Goal: Check status: Check status

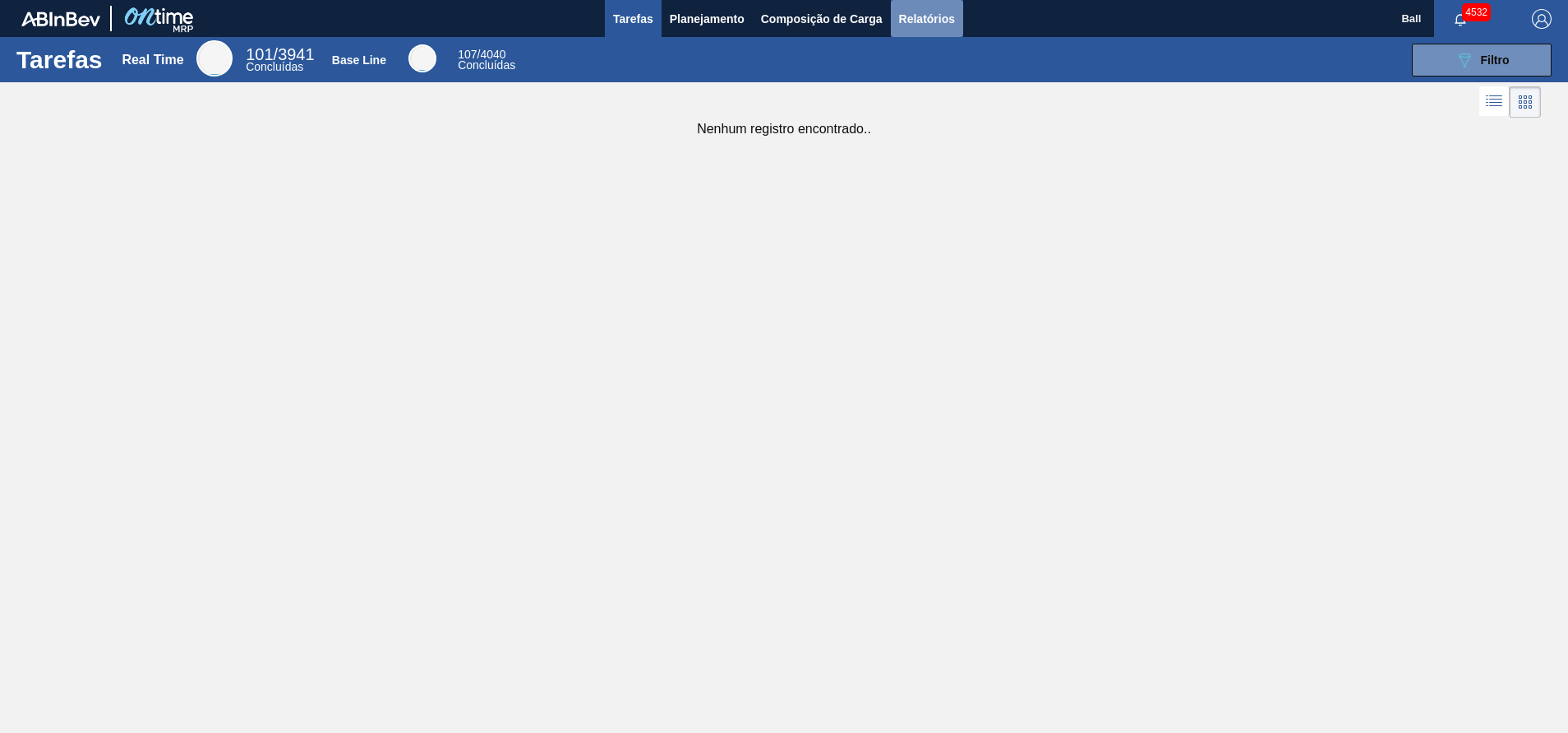
click at [907, 10] on span "Relatórios" at bounding box center [927, 19] width 56 height 20
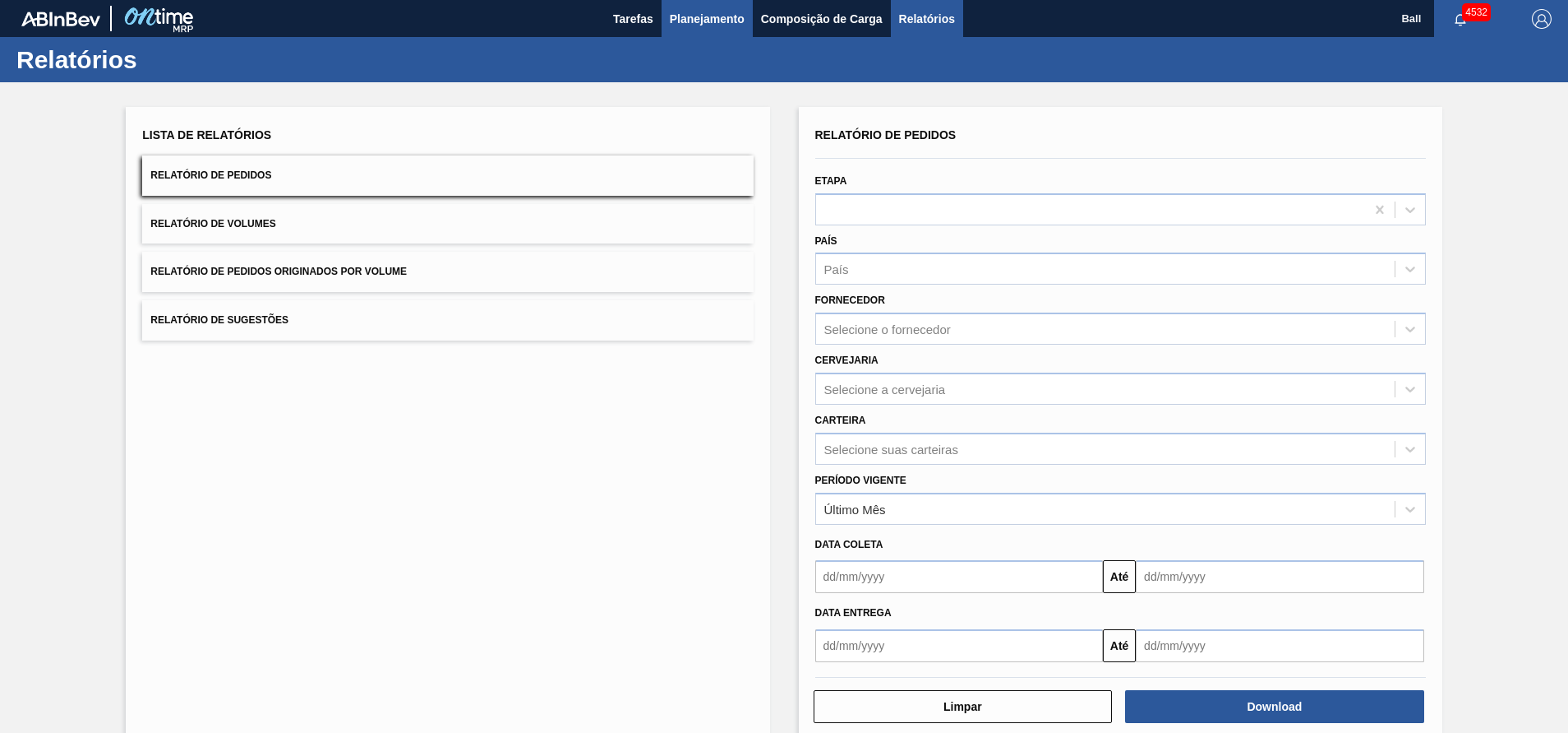
click at [687, 15] on span "Planejamento" at bounding box center [707, 19] width 74 height 20
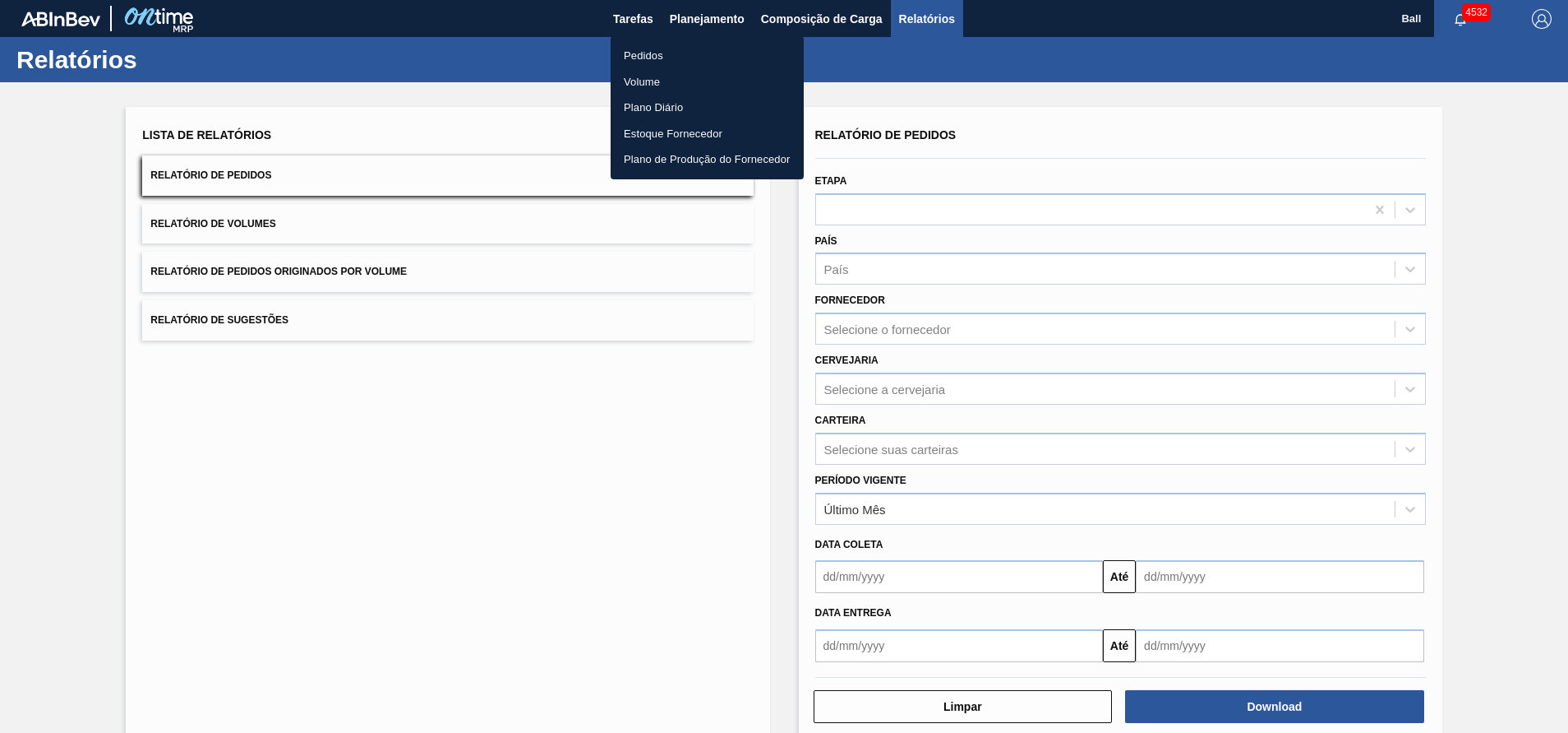
click at [674, 47] on li "Pedidos" at bounding box center [707, 55] width 193 height 26
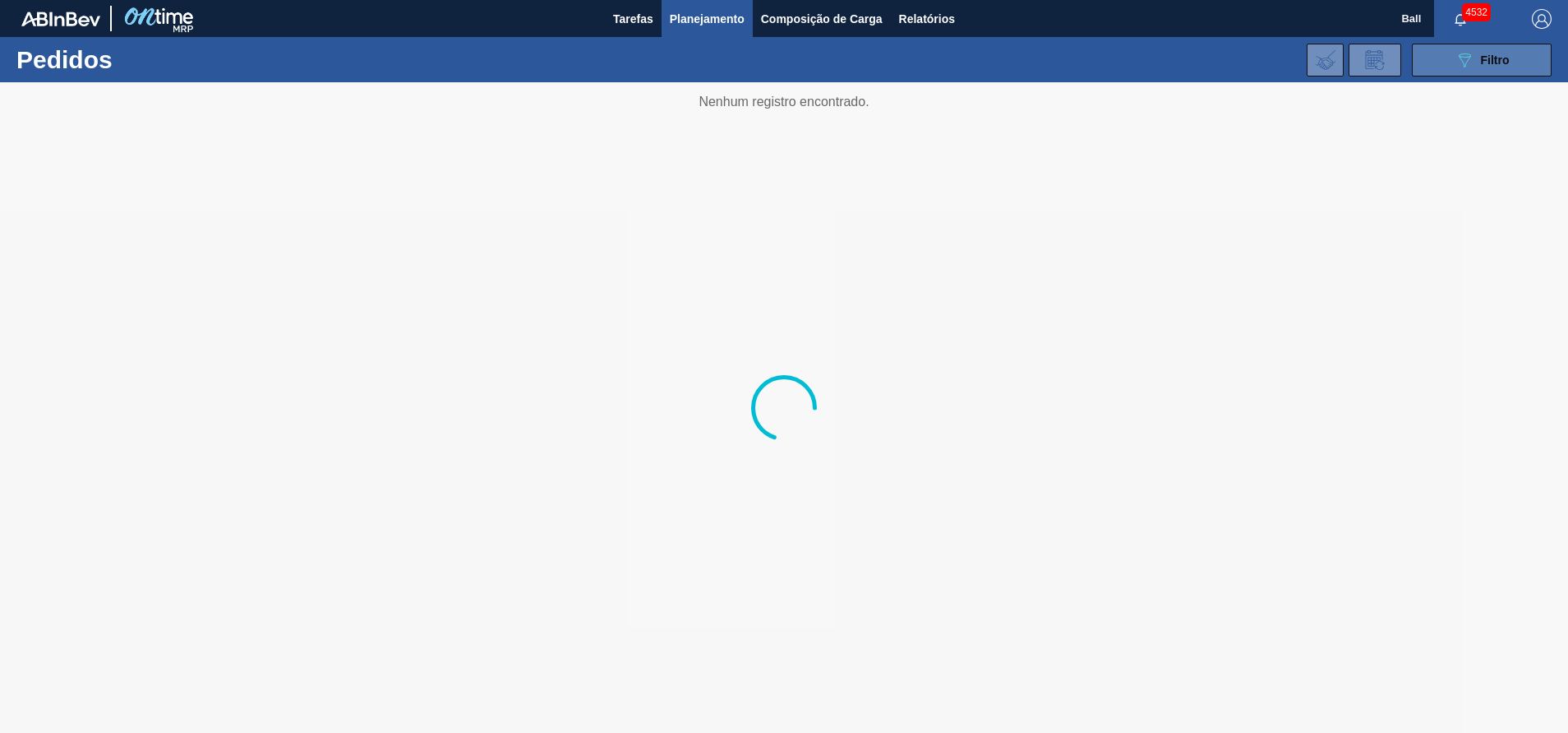
click at [1464, 56] on icon "089F7B8B-B2A5-4AFE-B5C0-19BA573D28AC" at bounding box center [1464, 60] width 20 height 20
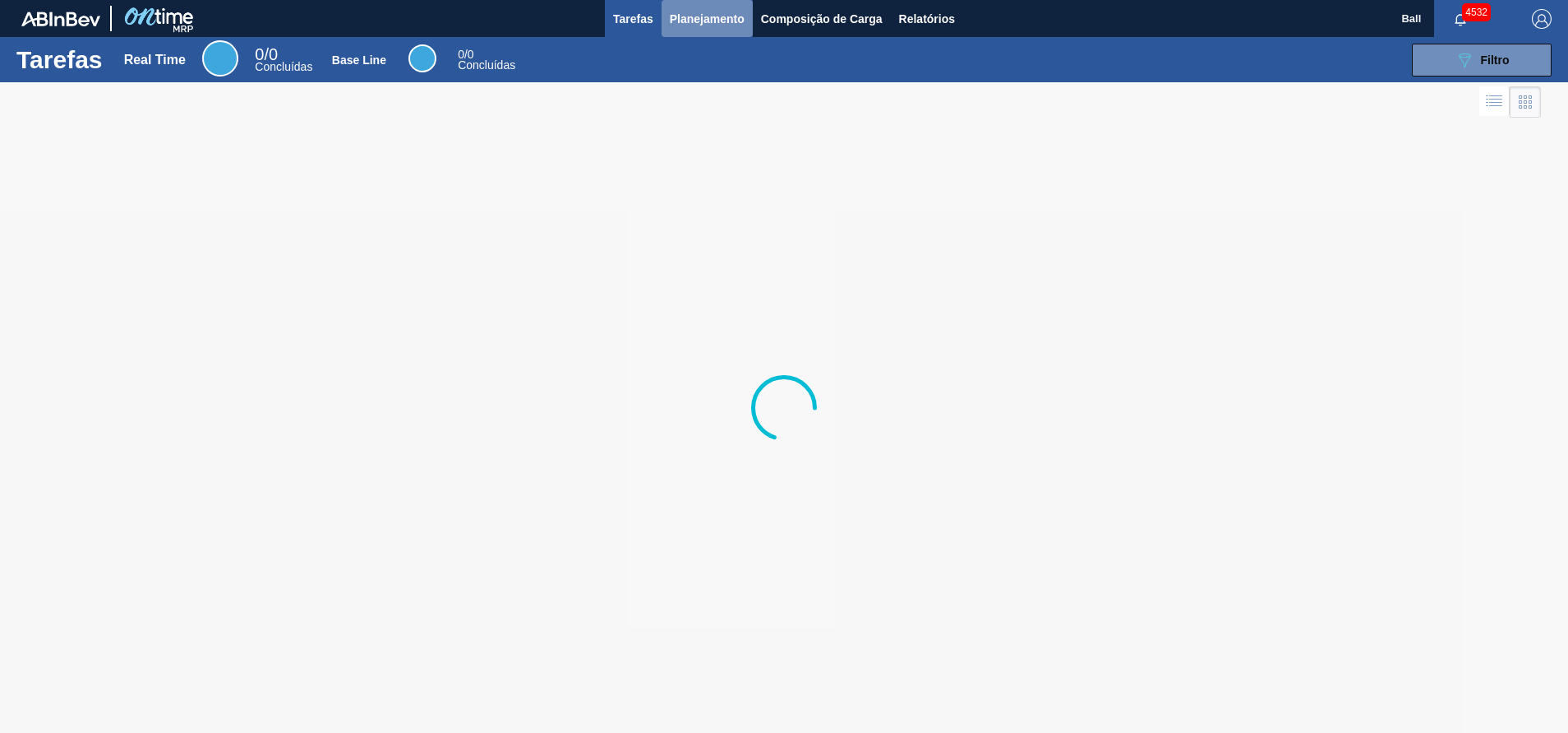
click at [740, 7] on button "Planejamento" at bounding box center [707, 18] width 91 height 37
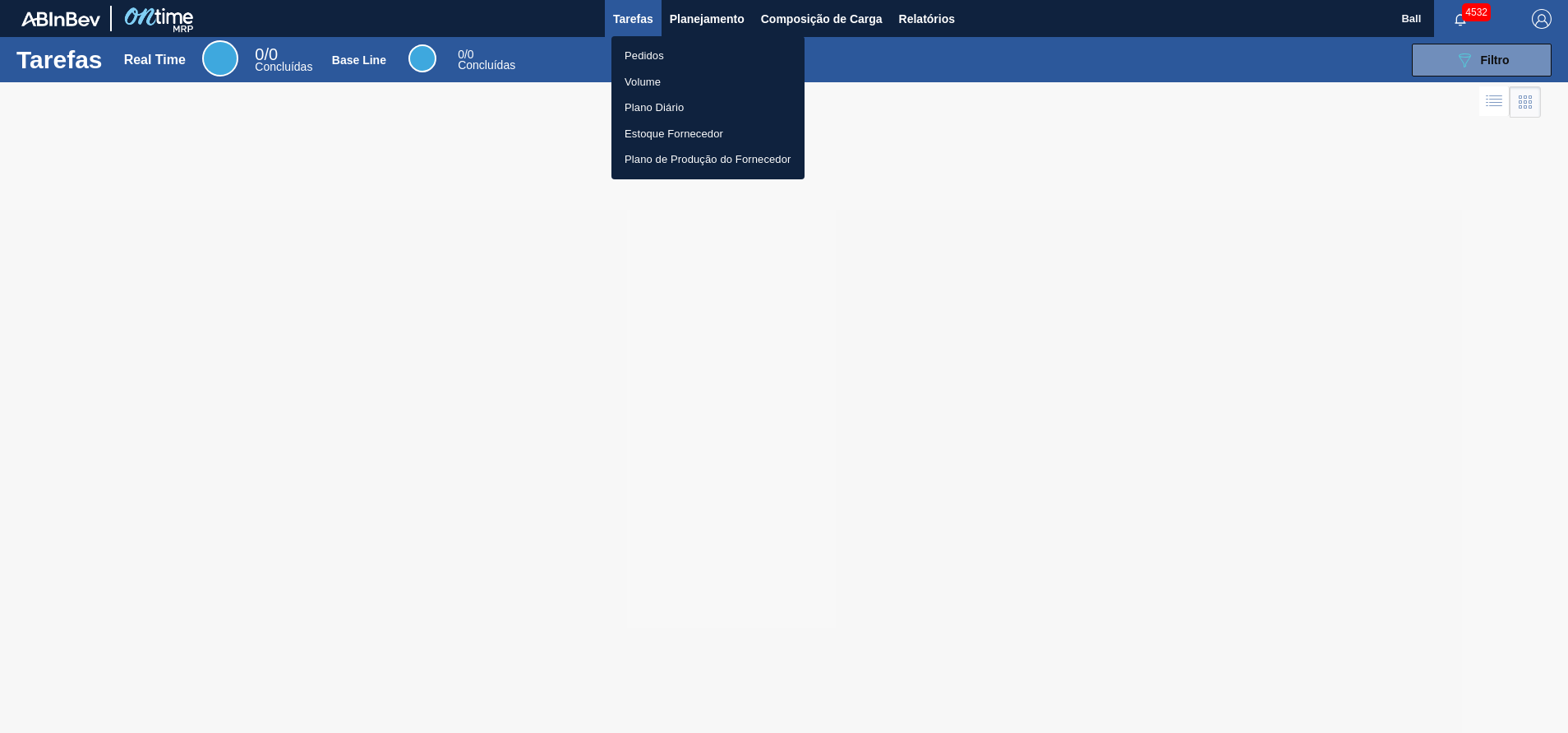
click at [688, 51] on li "Pedidos" at bounding box center [708, 55] width 193 height 26
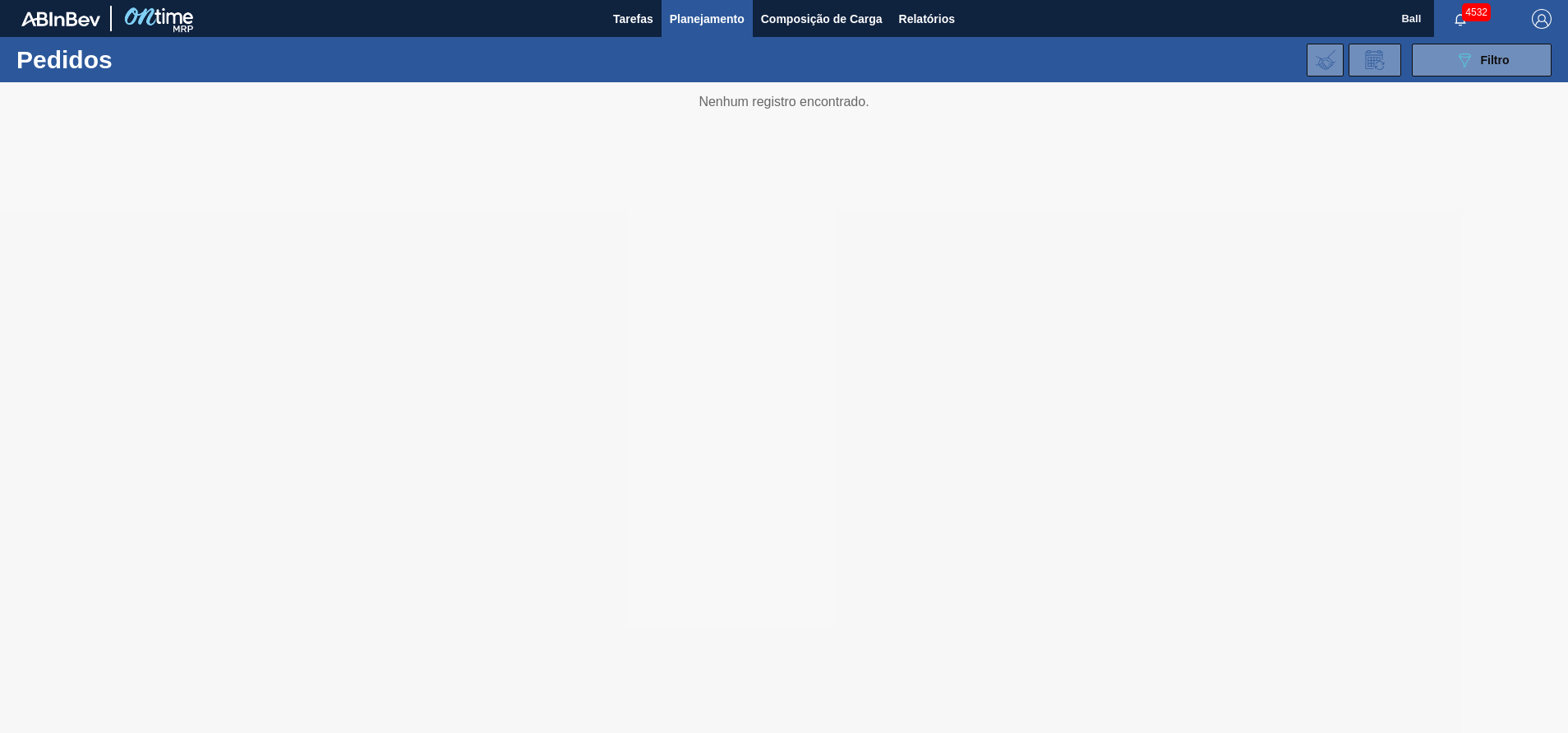
drag, startPoint x: 1415, startPoint y: 446, endPoint x: 1399, endPoint y: 446, distance: 16.0
click at [1415, 446] on div at bounding box center [784, 408] width 1568 height 650
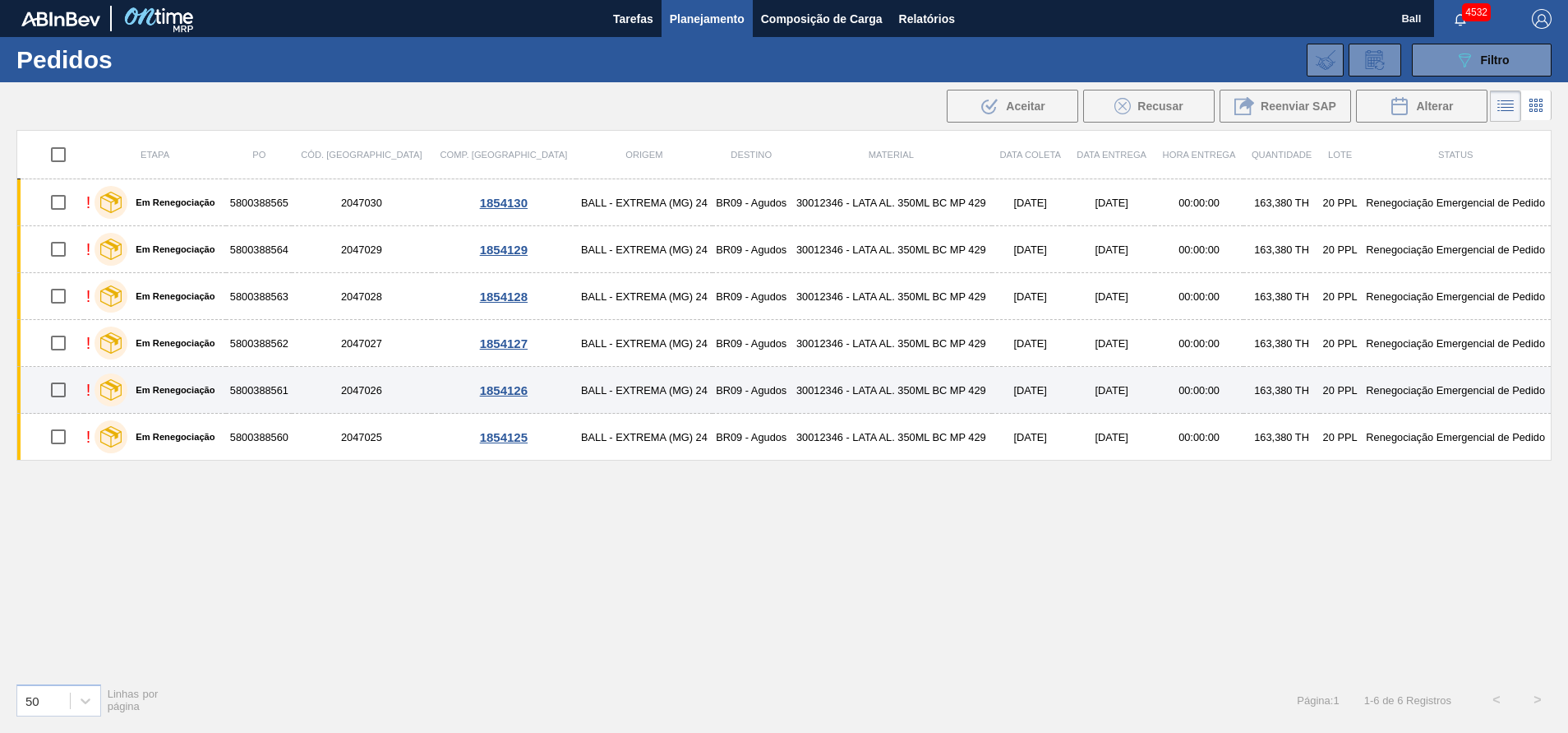
drag, startPoint x: 100, startPoint y: 614, endPoint x: 567, endPoint y: 404, distance: 512.0
click at [100, 614] on div "Etapa PO Cód. Pedido Comp. Carga Origem Destino Material Data coleta Data Entre…" at bounding box center [784, 400] width 1535 height 540
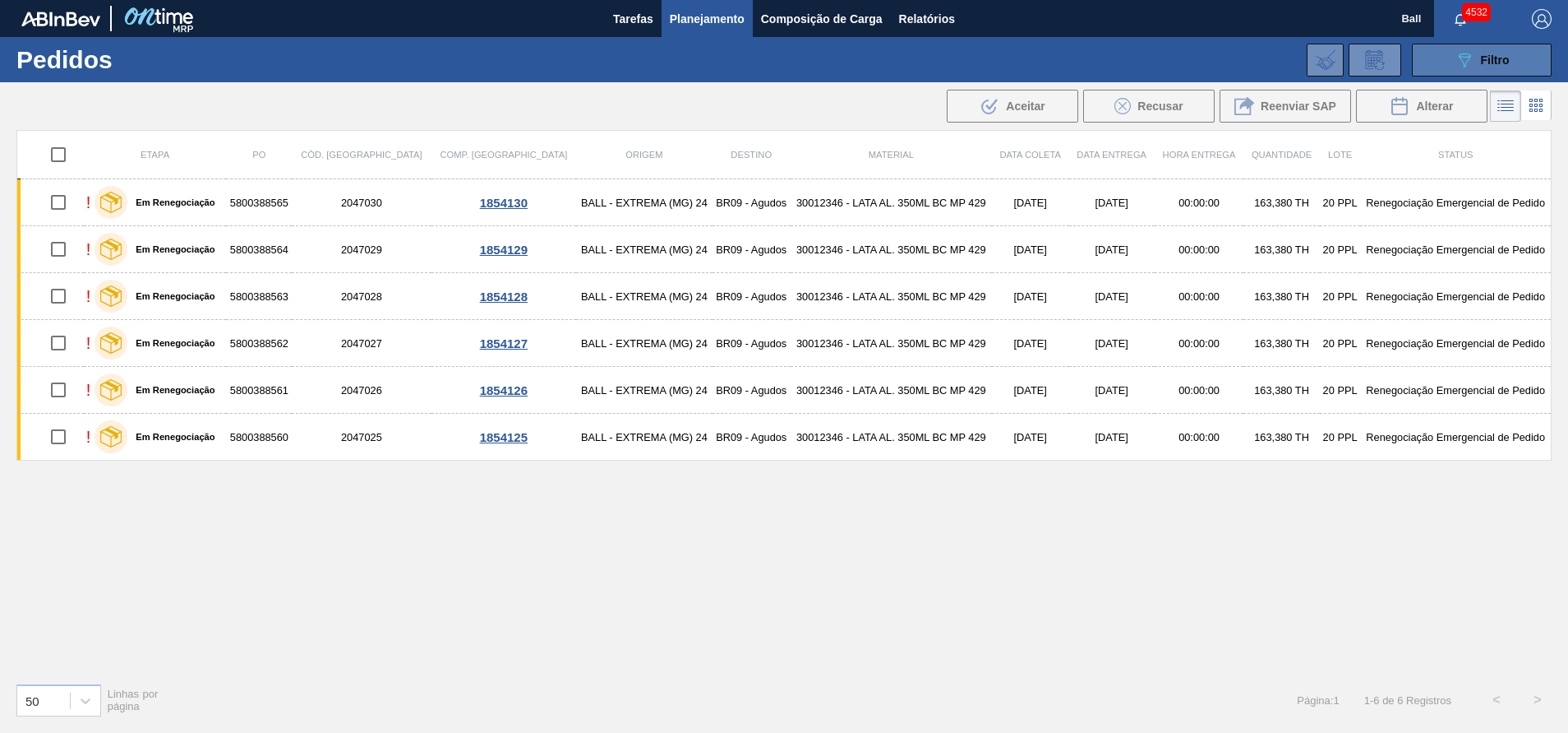
click at [1474, 74] on button "089F7B8B-B2A5-4AFE-B5C0-19BA573D28AC Filtro" at bounding box center [1482, 60] width 140 height 33
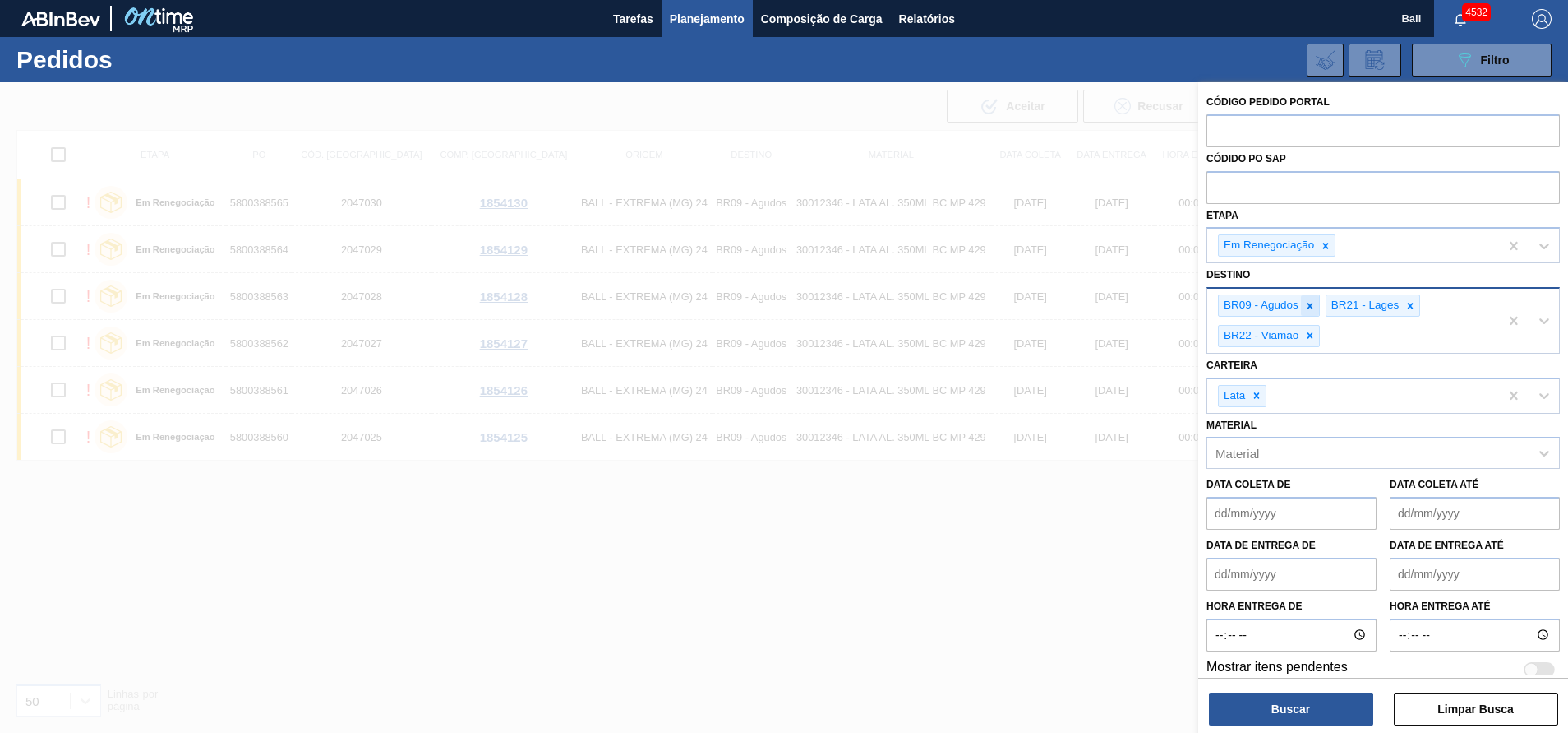
click at [1312, 304] on icon at bounding box center [1310, 305] width 5 height 5
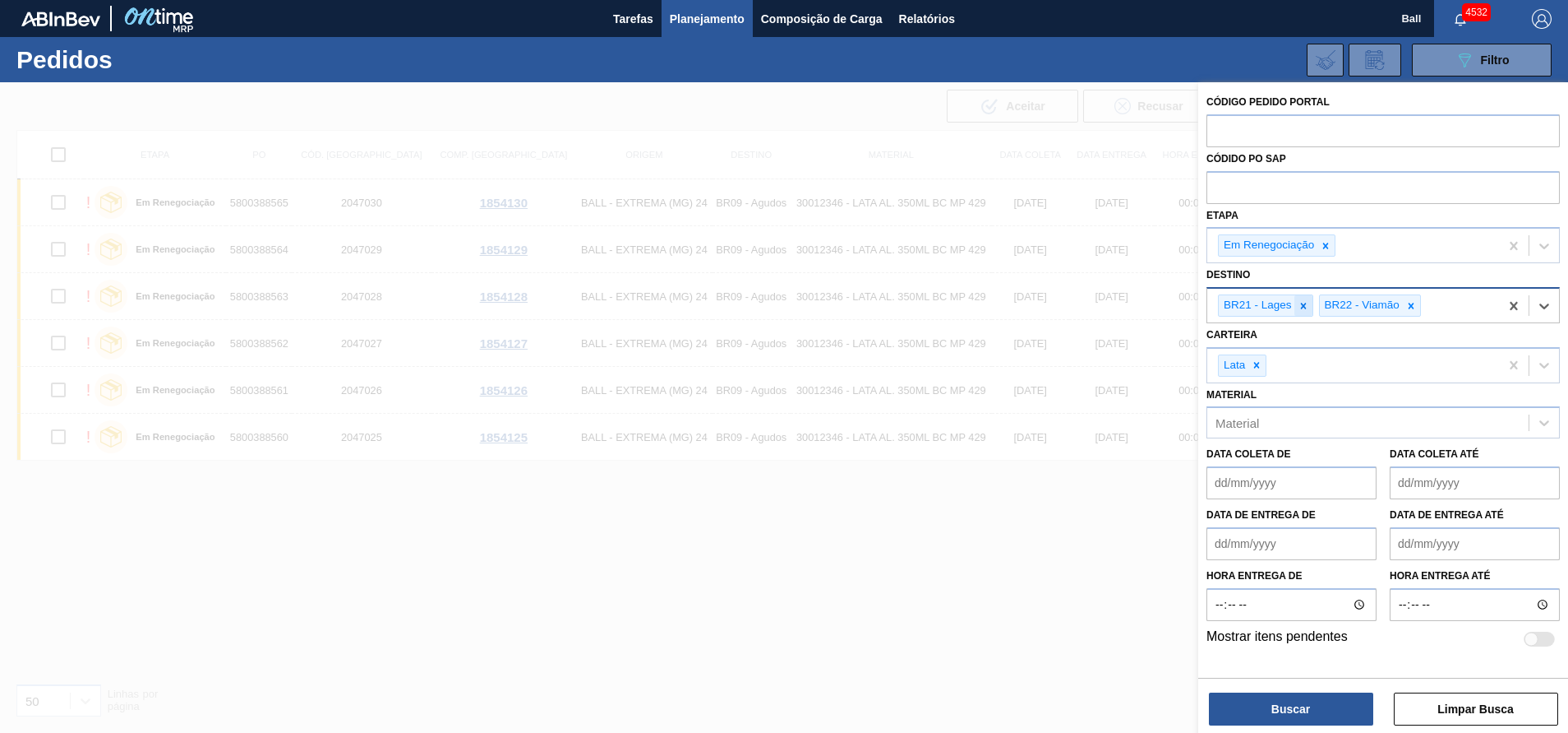
click at [1301, 300] on icon at bounding box center [1303, 305] width 12 height 12
click at [1308, 302] on icon at bounding box center [1310, 305] width 12 height 12
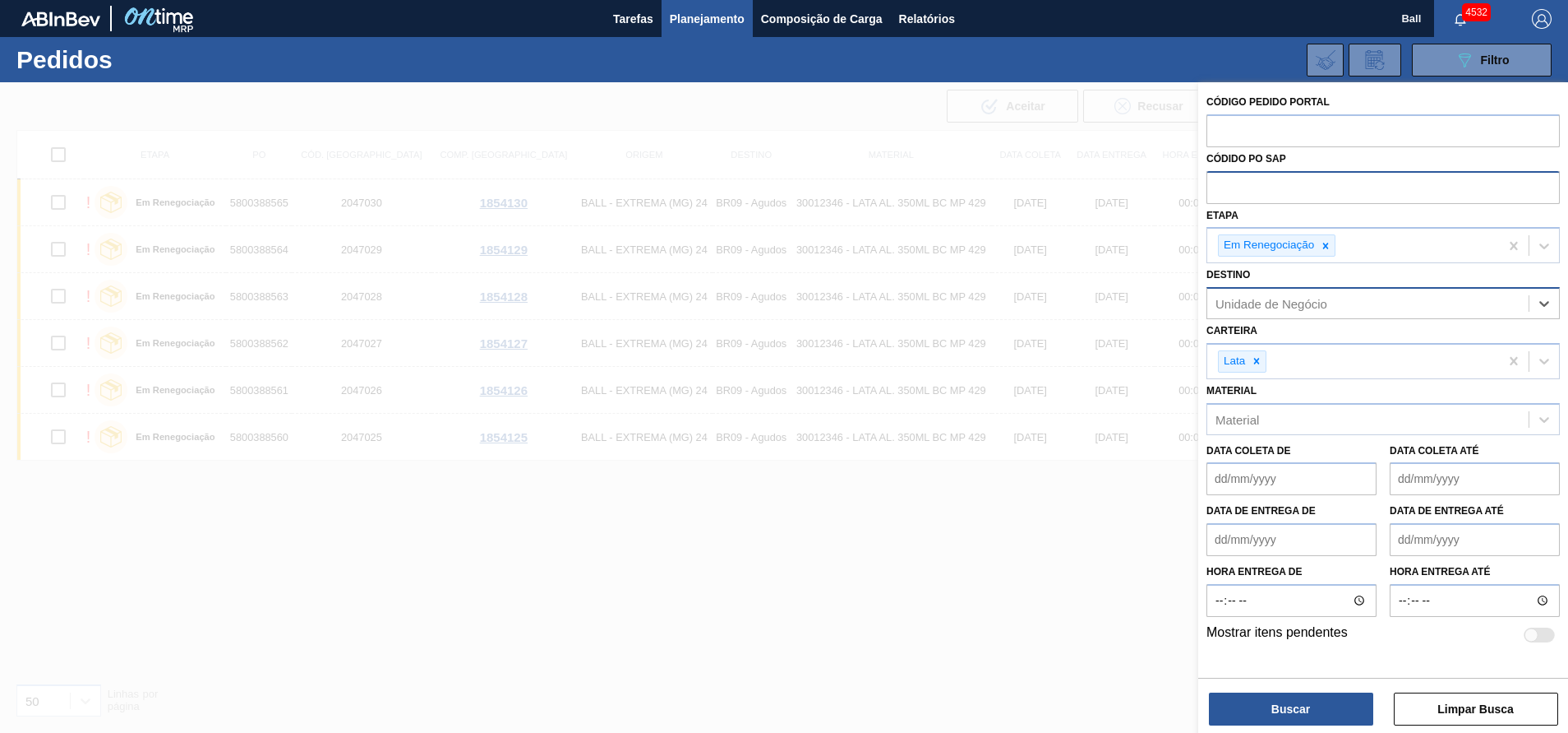
click at [1306, 183] on input "text" at bounding box center [1383, 186] width 353 height 31
paste input "text"
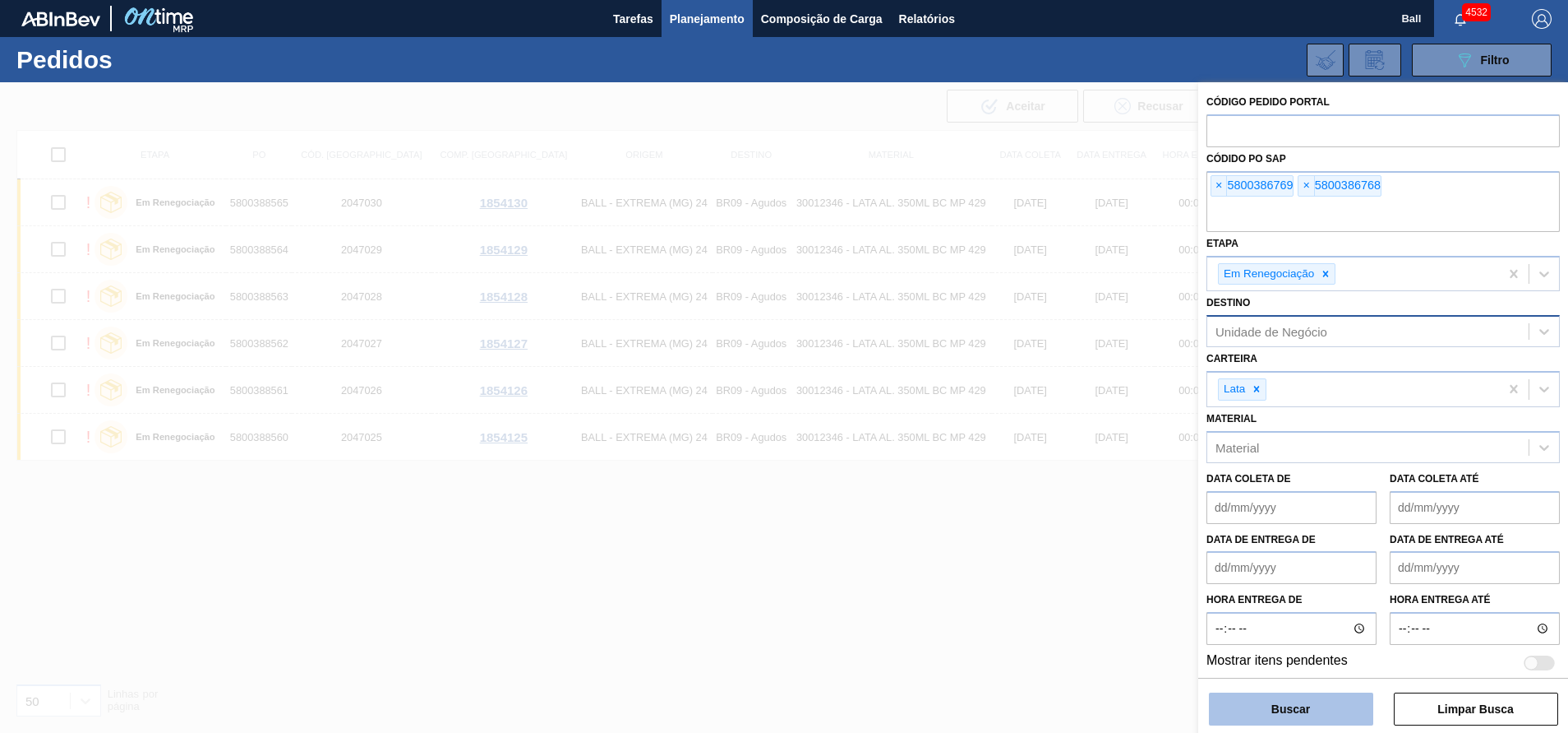
click at [1296, 705] on button "Buscar" at bounding box center [1291, 708] width 164 height 33
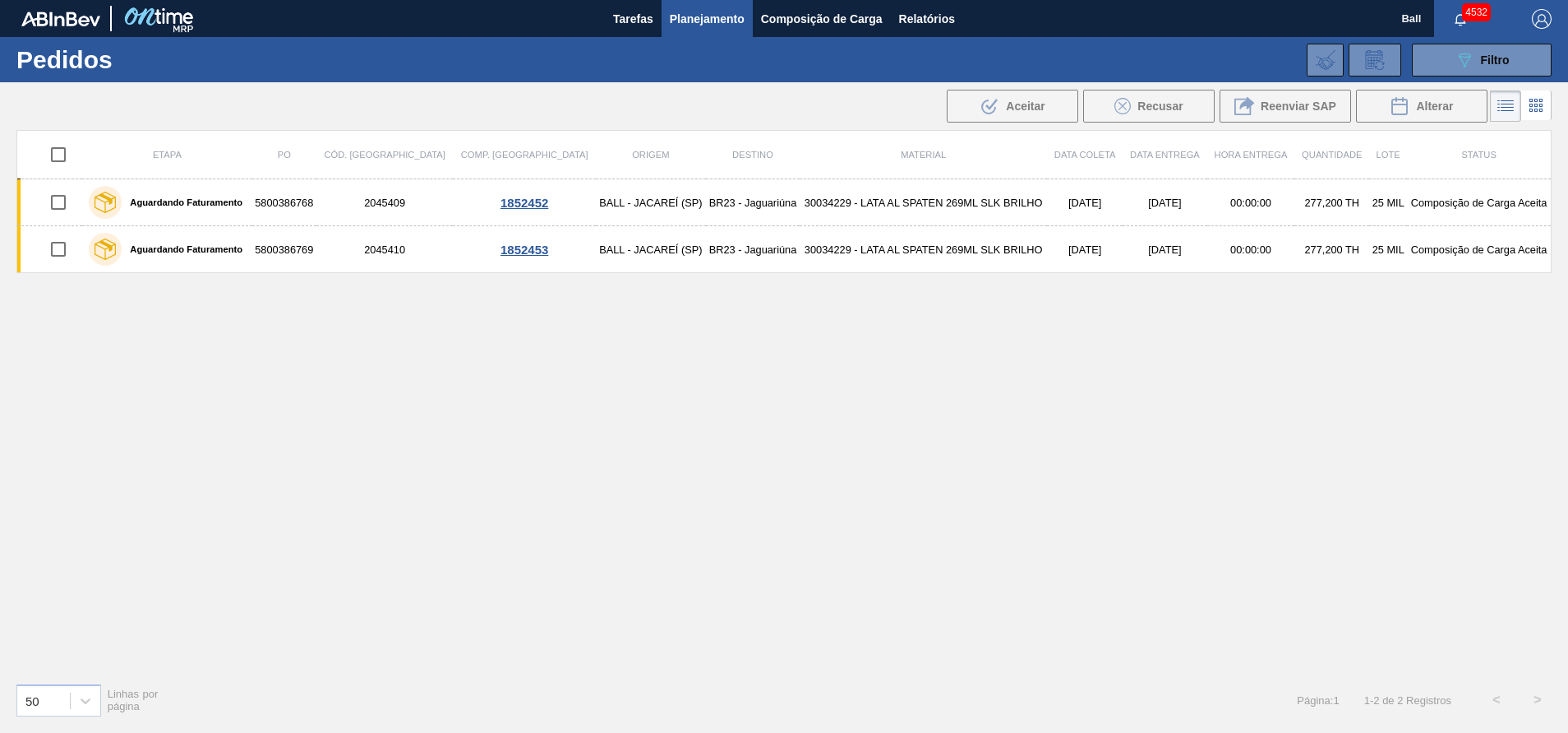
drag, startPoint x: 114, startPoint y: 508, endPoint x: 210, endPoint y: 302, distance: 227.3
click at [114, 508] on div "Etapa PO Cód. Pedido Comp. Carga Origem Destino Material Data coleta Data Entre…" at bounding box center [784, 400] width 1535 height 540
